Goal: Transaction & Acquisition: Purchase product/service

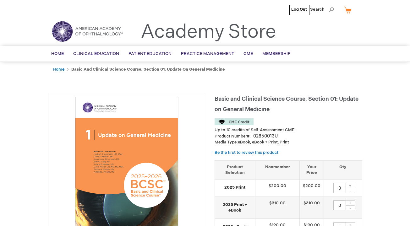
scroll to position [2, 0]
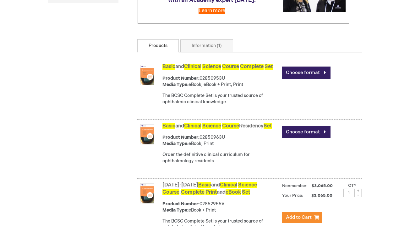
scroll to position [242, 0]
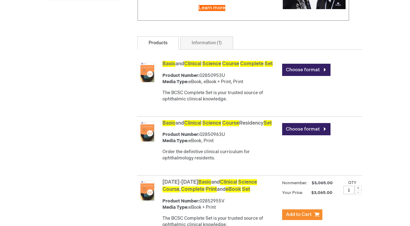
click at [229, 67] on span "Course" at bounding box center [230, 64] width 17 height 6
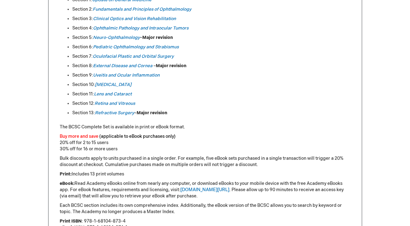
scroll to position [365, 0]
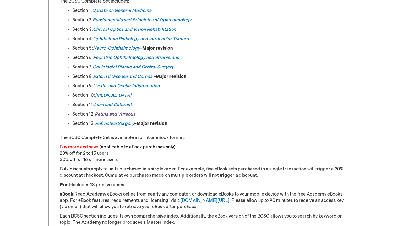
click at [117, 113] on link "Retina and Vitreous" at bounding box center [115, 114] width 41 height 5
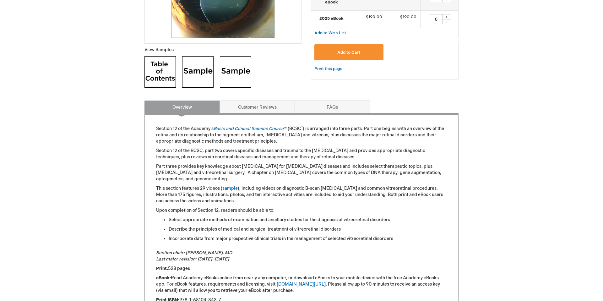
scroll to position [208, 0]
click at [160, 74] on img at bounding box center [159, 72] width 31 height 31
